Goal: Find specific page/section: Find specific page/section

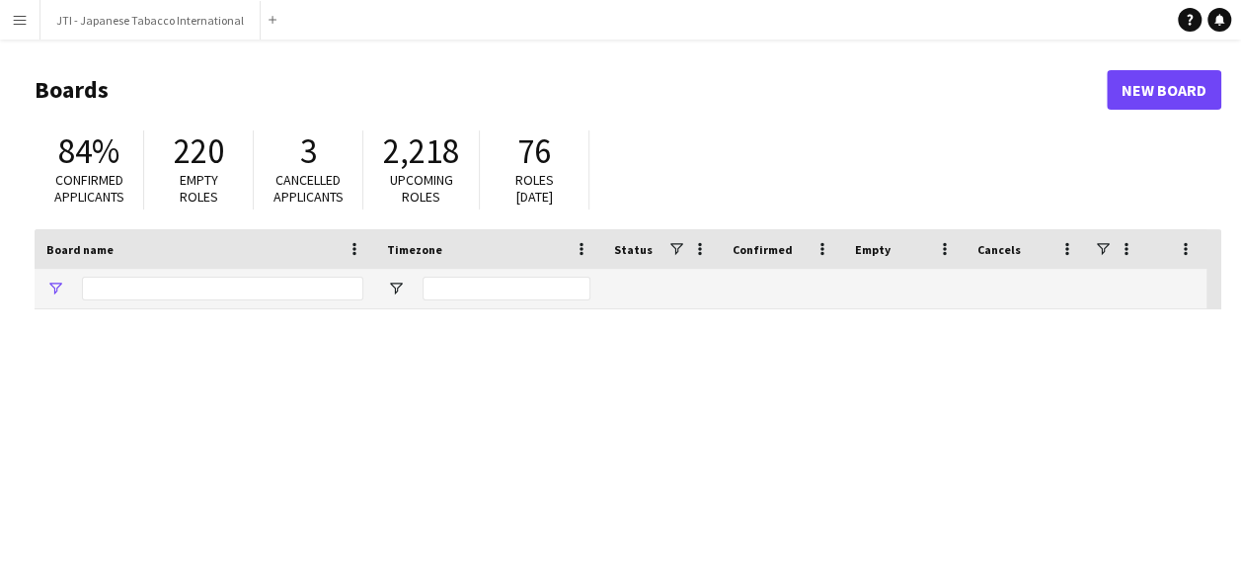
type input "***"
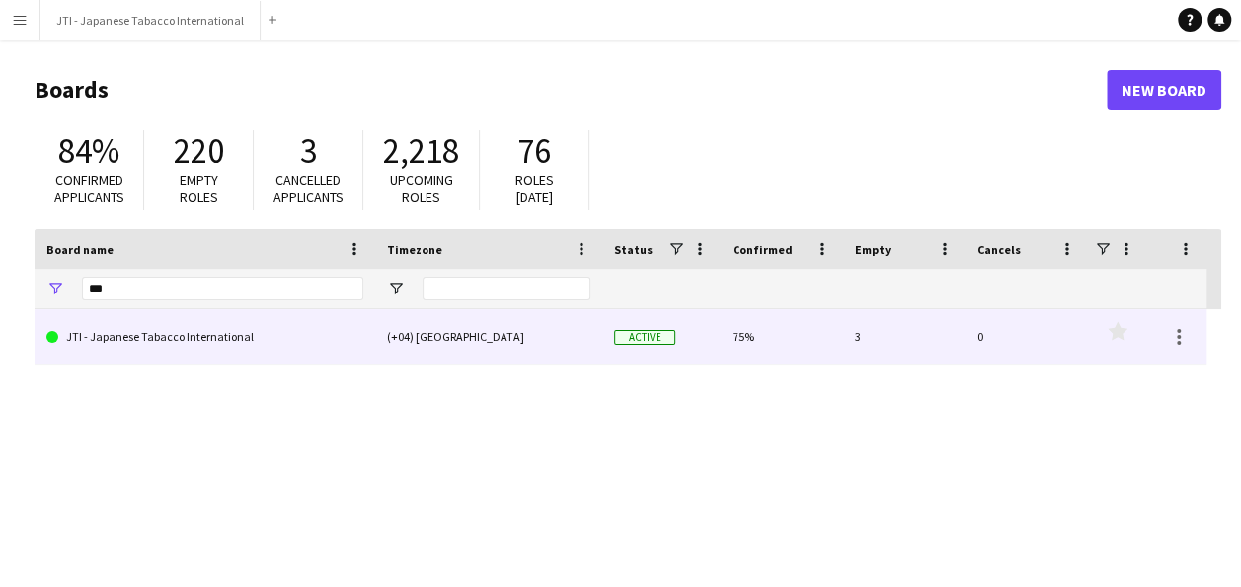
click at [152, 337] on link "JTI - Japanese Tabacco International" at bounding box center [204, 336] width 317 height 55
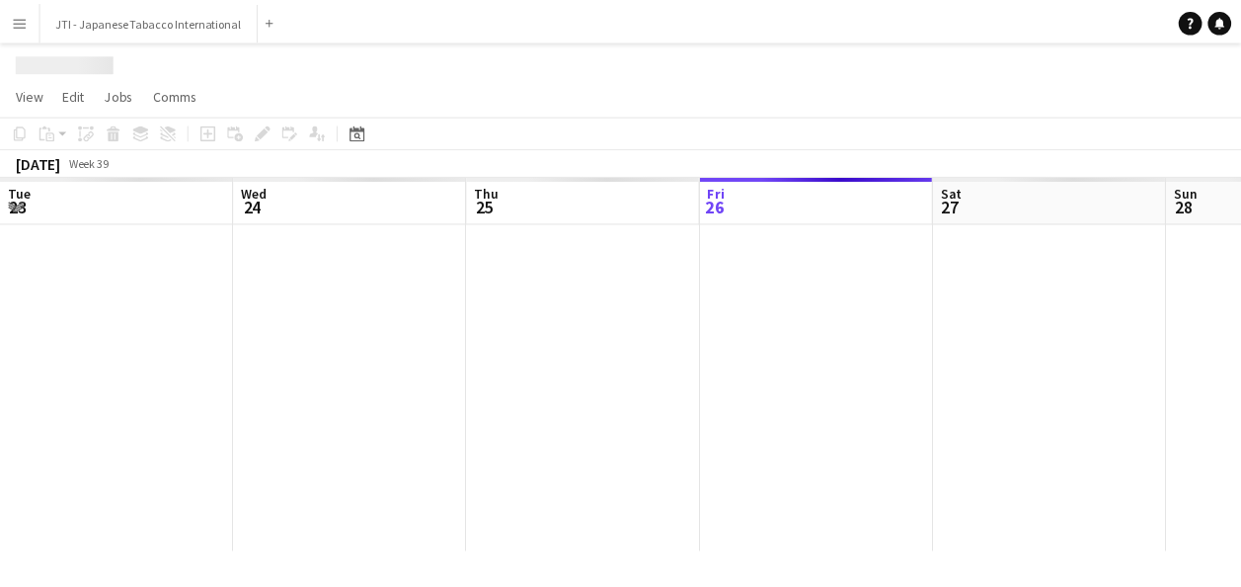
scroll to position [0, 472]
